Goal: Submit feedback/report problem

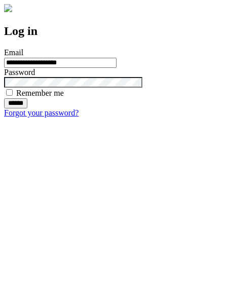
type input "**********"
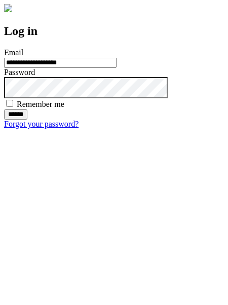
click at [27, 120] on input "******" at bounding box center [15, 114] width 23 height 10
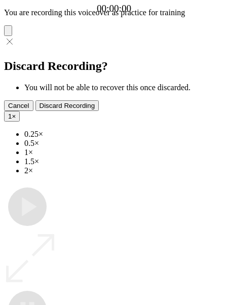
type input "**********"
